Goal: Task Accomplishment & Management: Manage account settings

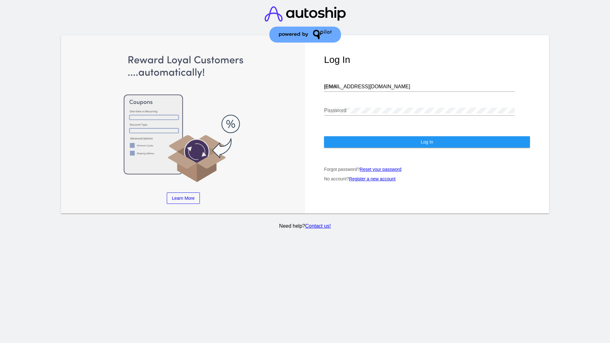
type input "[EMAIL_ADDRESS][DOMAIN_NAME]"
click at [427, 142] on span "Log In" at bounding box center [427, 142] width 12 height 5
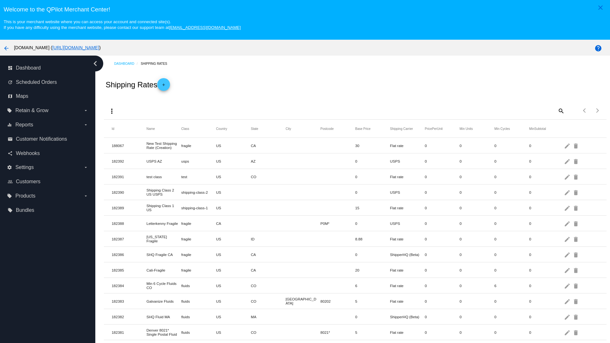
click at [112, 111] on mat-icon "more_vert" at bounding box center [112, 111] width 8 height 8
click at [124, 127] on button "file_download Export" at bounding box center [124, 126] width 37 height 15
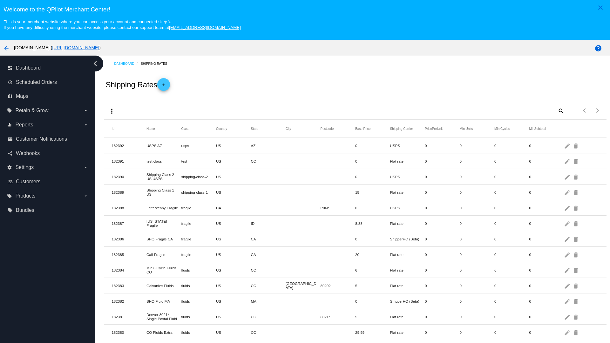
click at [112, 111] on mat-icon "more_vert" at bounding box center [112, 111] width 8 height 8
click at [124, 133] on button "file_upload Import" at bounding box center [124, 129] width 37 height 8
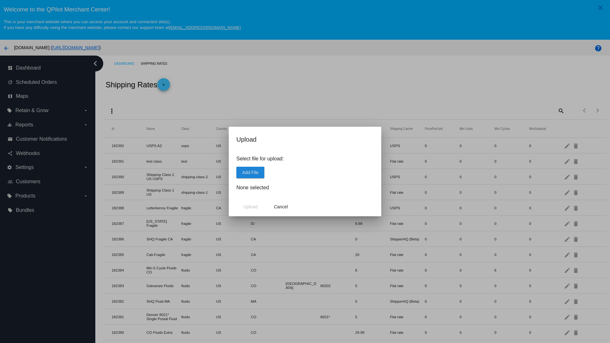
click at [251, 172] on span "Add File" at bounding box center [250, 172] width 16 height 5
click at [251, 207] on span "Upload" at bounding box center [251, 206] width 14 height 5
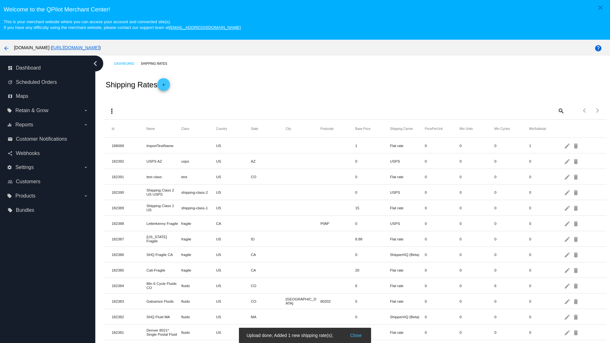
click at [577, 146] on mat-icon "delete" at bounding box center [577, 146] width 8 height 10
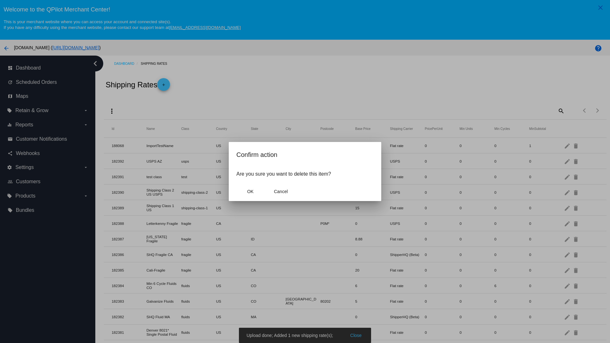
click at [251, 192] on span "OK" at bounding box center [250, 191] width 6 height 5
